Goal: Answer question/provide support

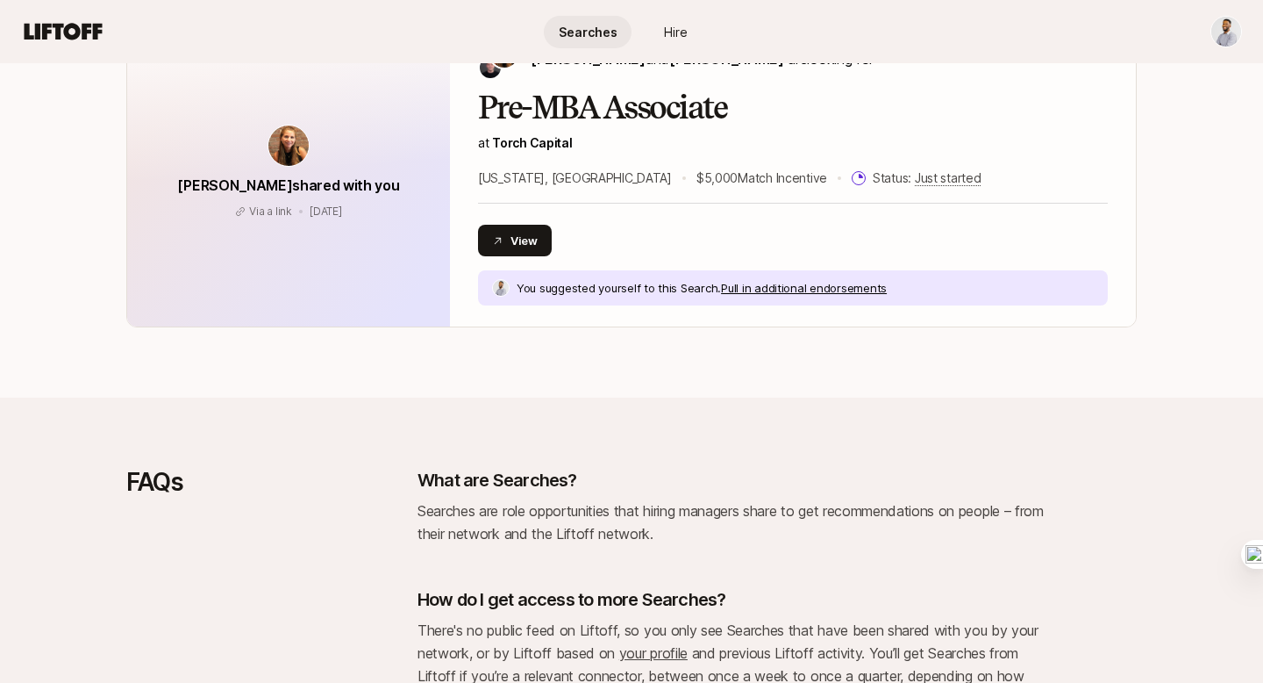
scroll to position [350, 0]
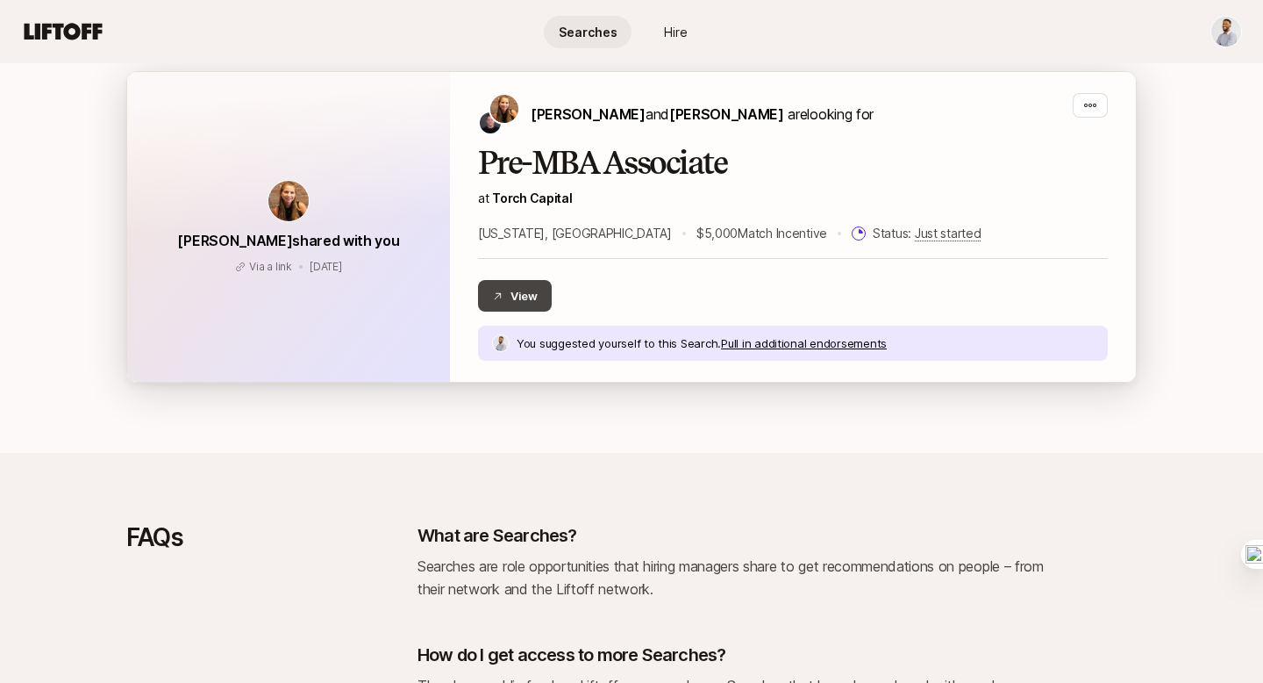
click at [523, 281] on button "View" at bounding box center [515, 296] width 74 height 32
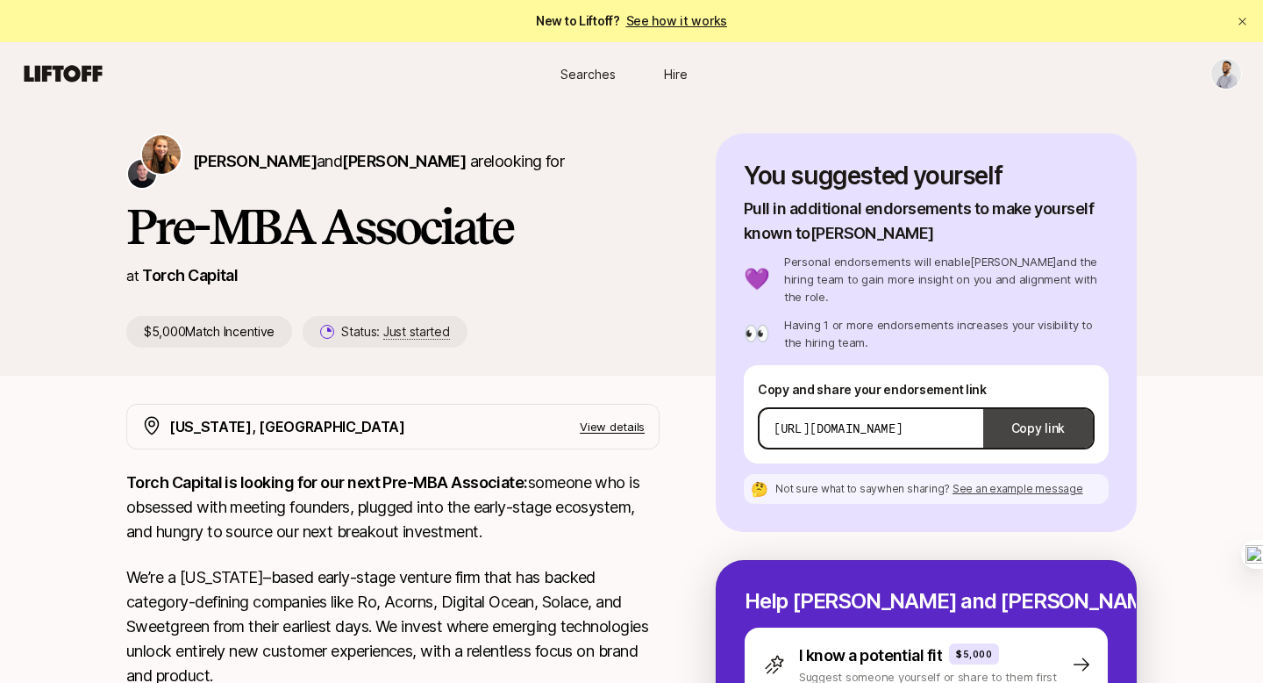
click at [1029, 418] on button "Copy link" at bounding box center [1038, 428] width 110 height 49
